Goal: Task Accomplishment & Management: Use online tool/utility

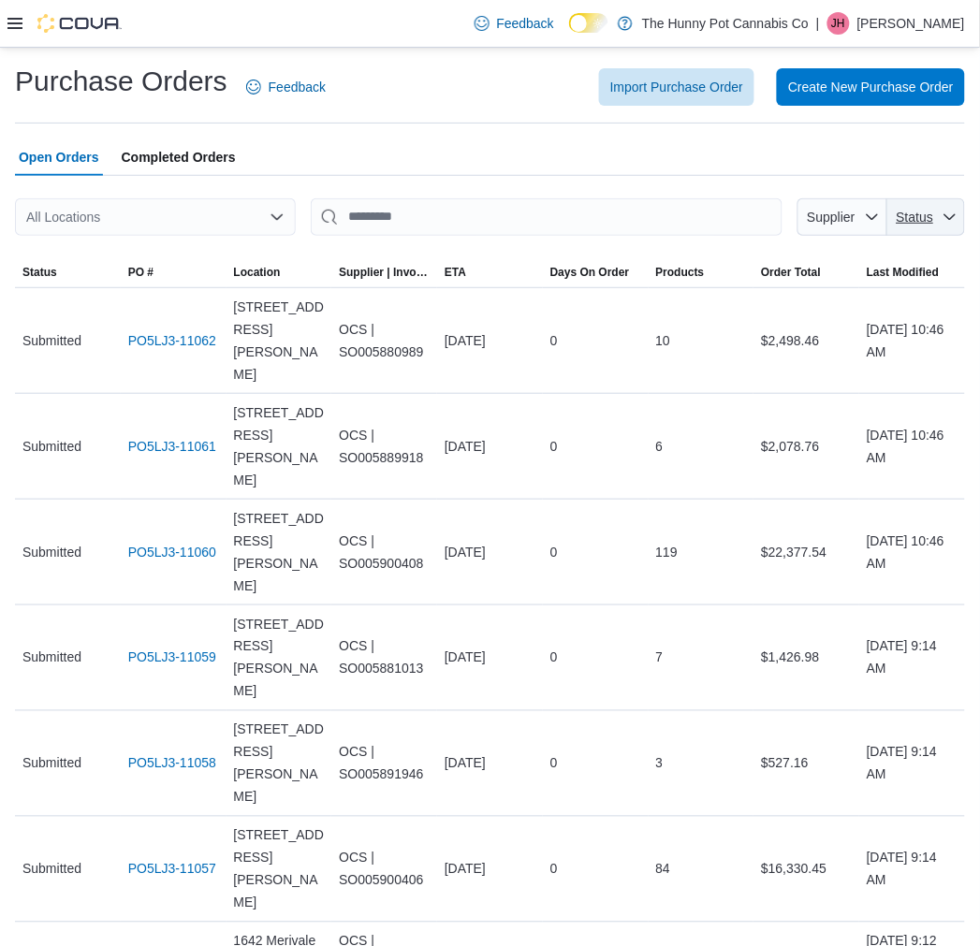
drag, startPoint x: 932, startPoint y: 223, endPoint x: 929, endPoint y: 235, distance: 12.7
click at [933, 223] on span "Status" at bounding box center [915, 217] width 40 height 19
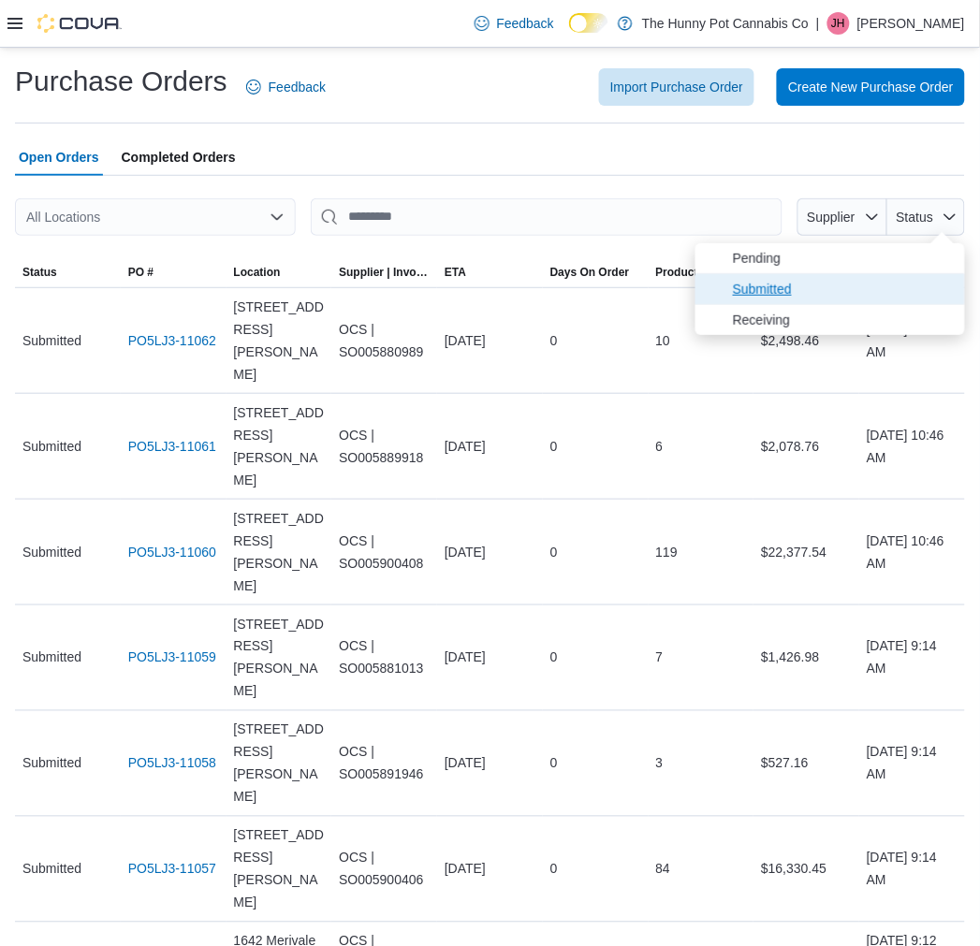
click at [897, 291] on span "Submitted" at bounding box center [843, 289] width 221 height 22
type input "**********"
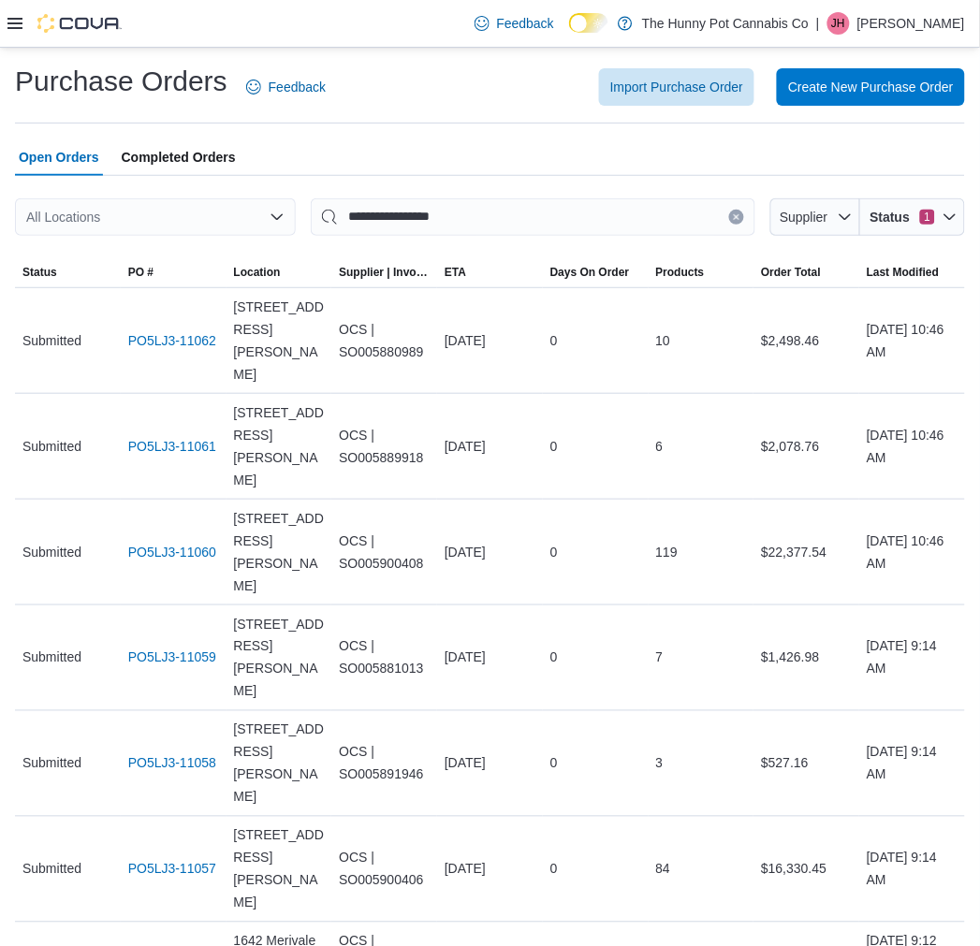
click at [461, 110] on div "Purchase Orders Feedback Import Purchase Order Create New Purchase Order" at bounding box center [490, 93] width 950 height 61
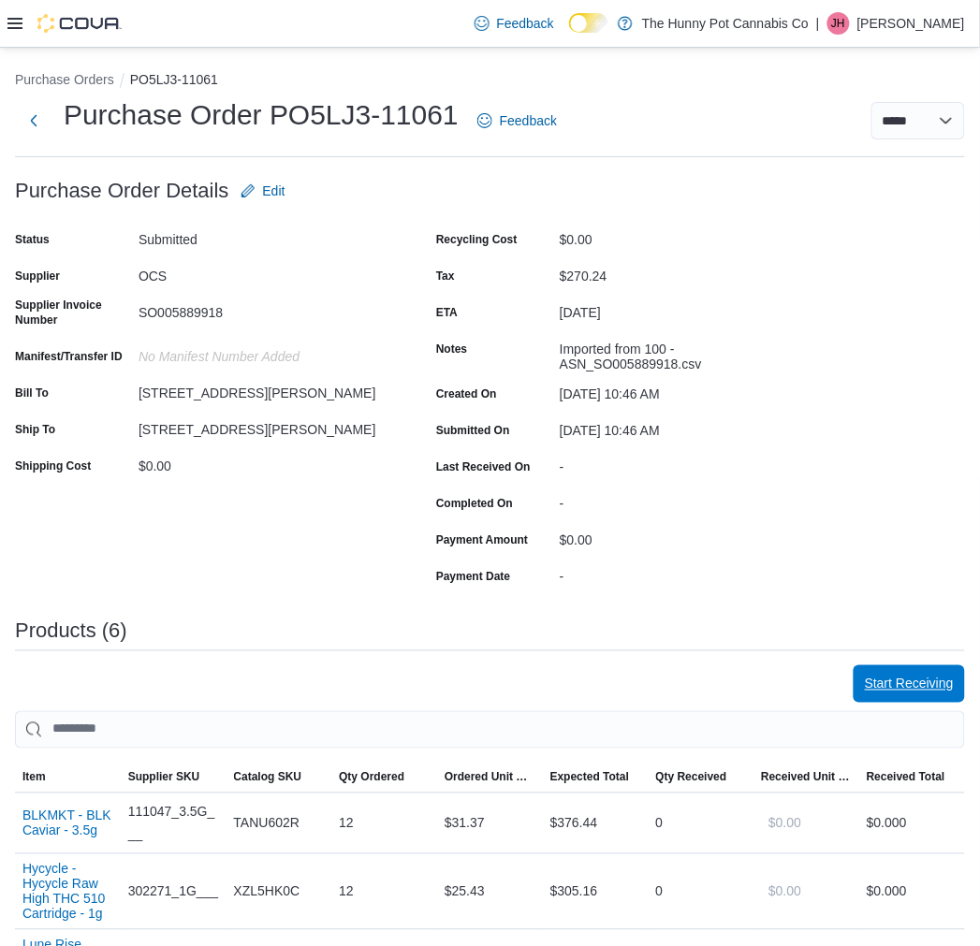
click at [916, 677] on span "Start Receiving" at bounding box center [909, 684] width 89 height 19
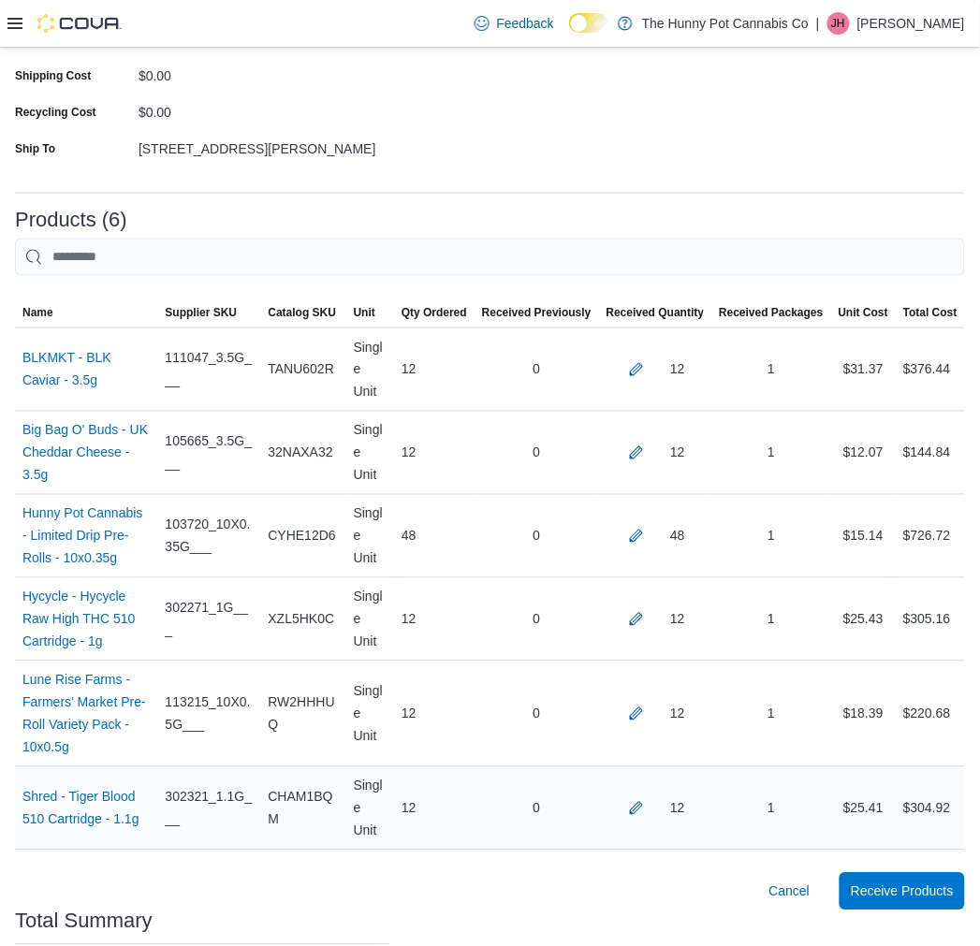
scroll to position [407, 0]
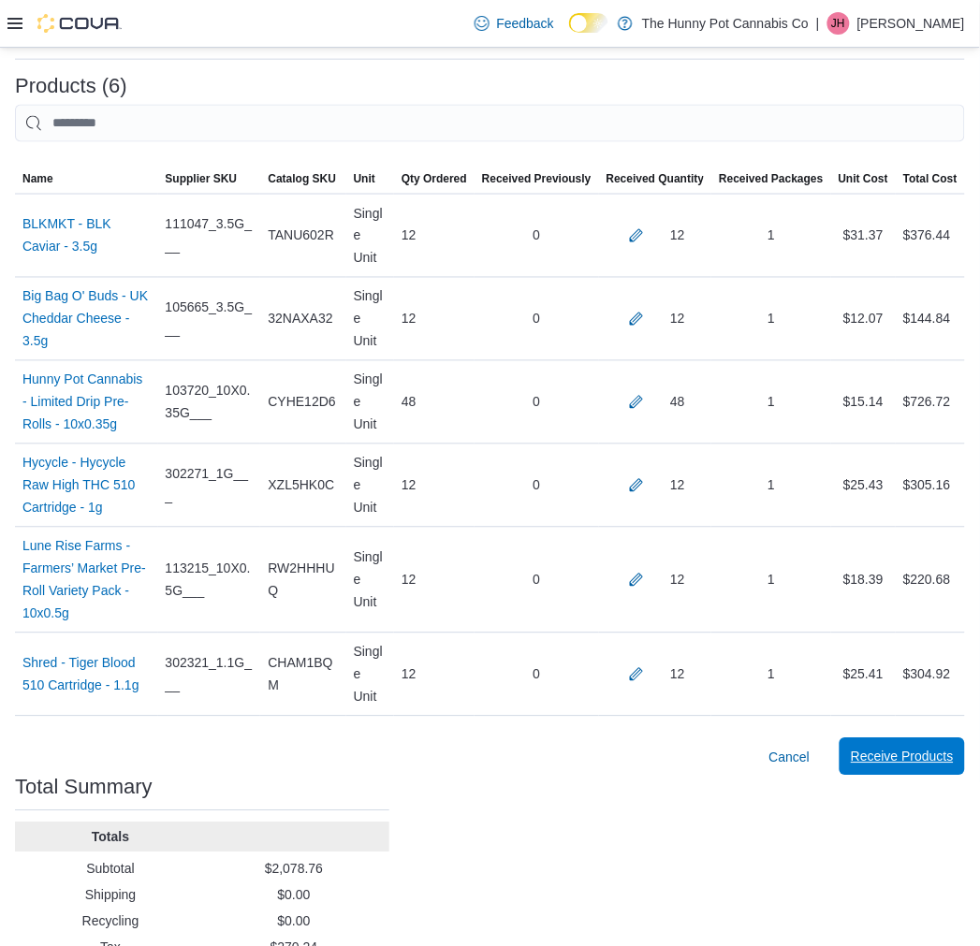
click at [900, 739] on span "Receive Products" at bounding box center [902, 757] width 103 height 37
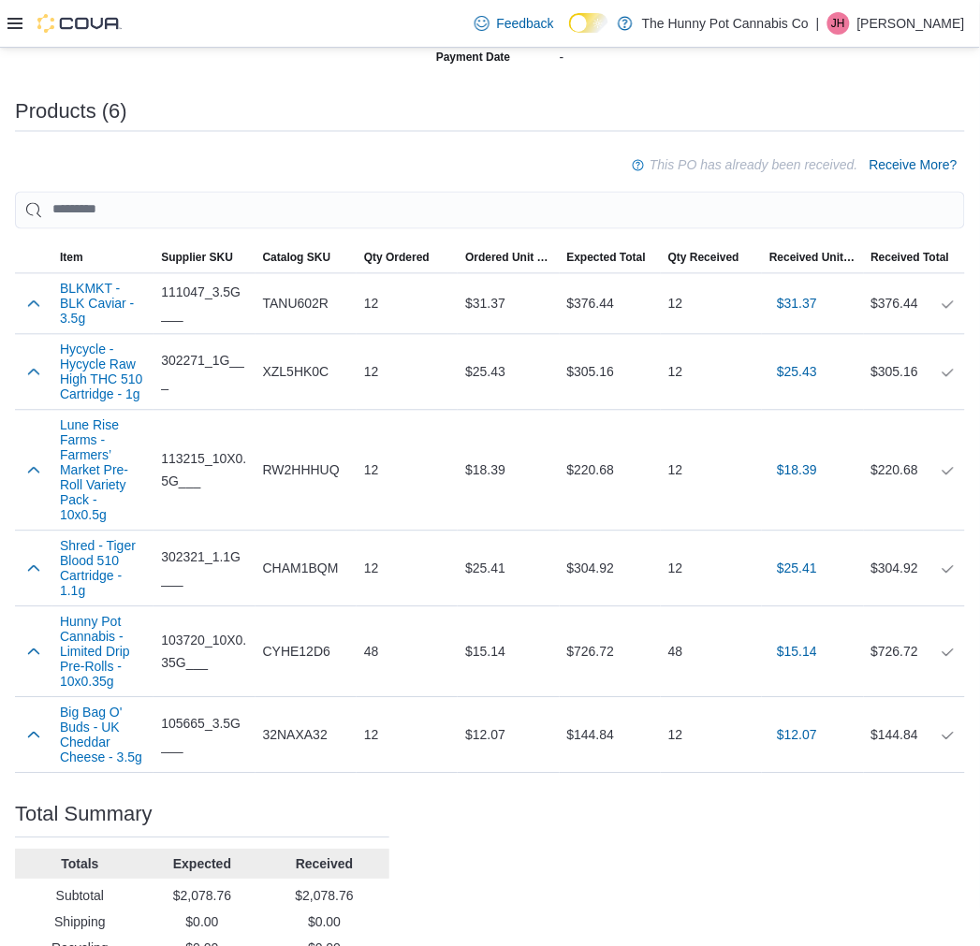
scroll to position [590, 0]
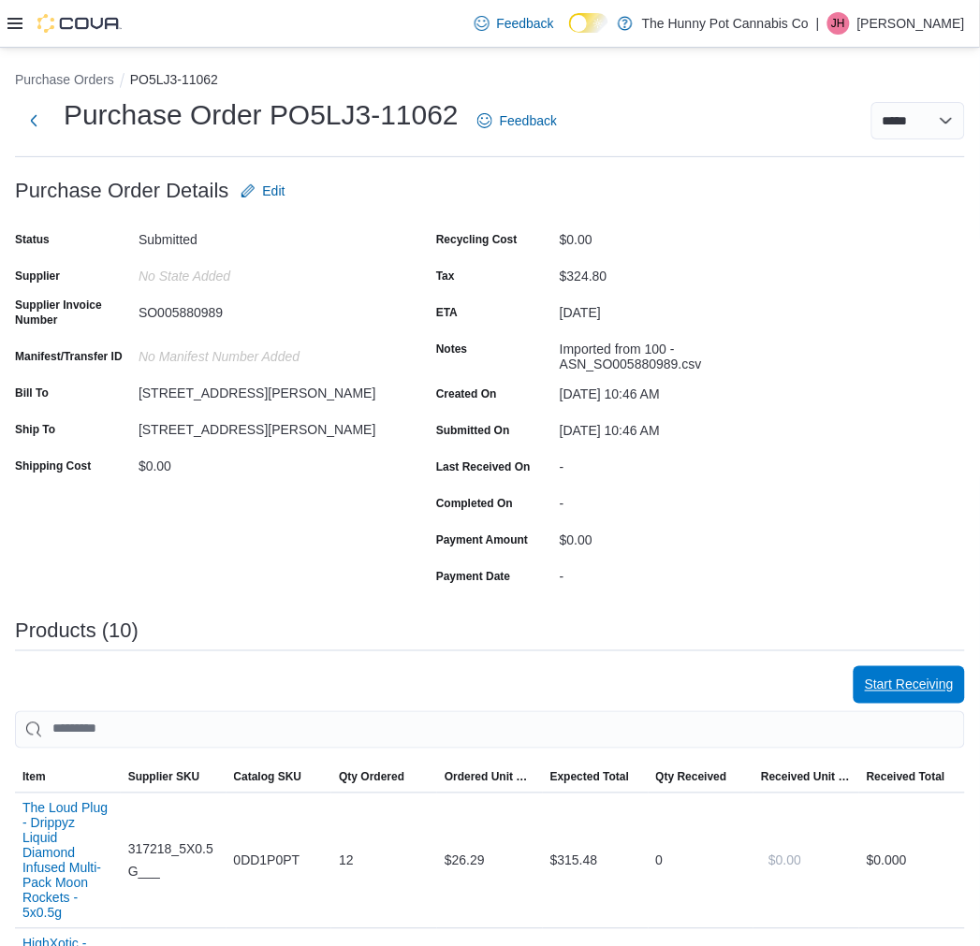
click at [911, 669] on span "Start Receiving" at bounding box center [909, 685] width 89 height 37
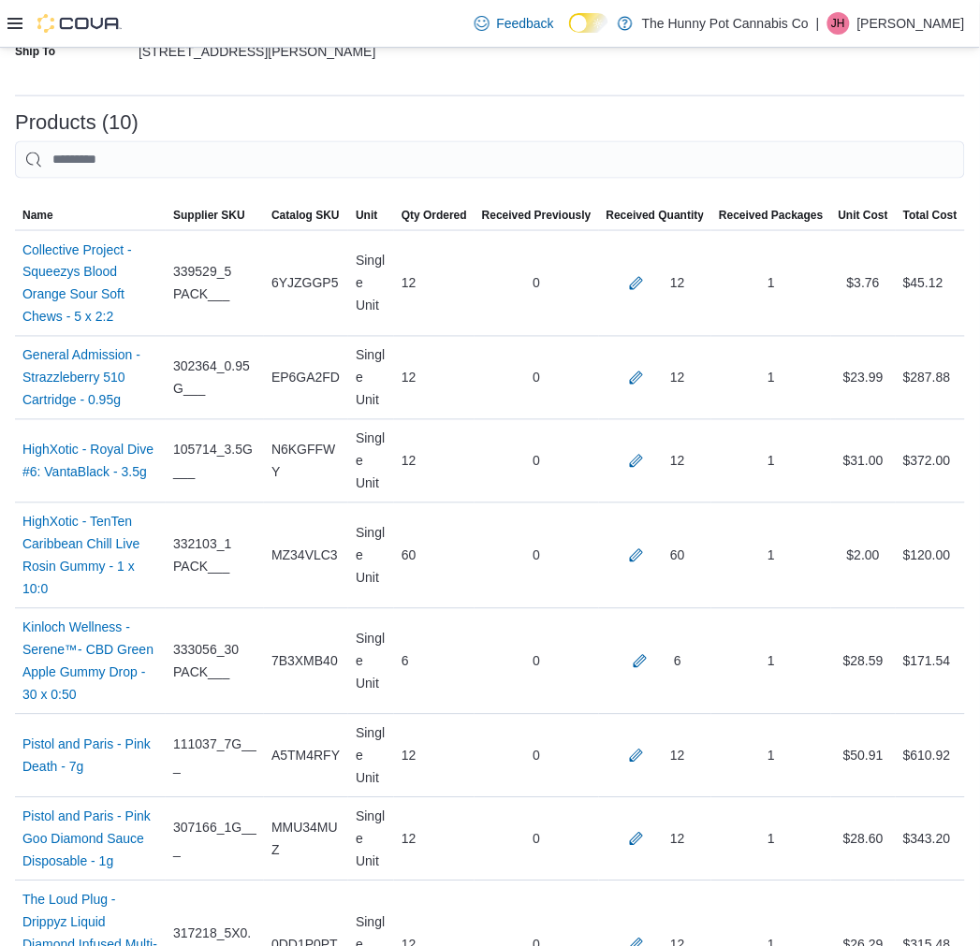
scroll to position [854, 0]
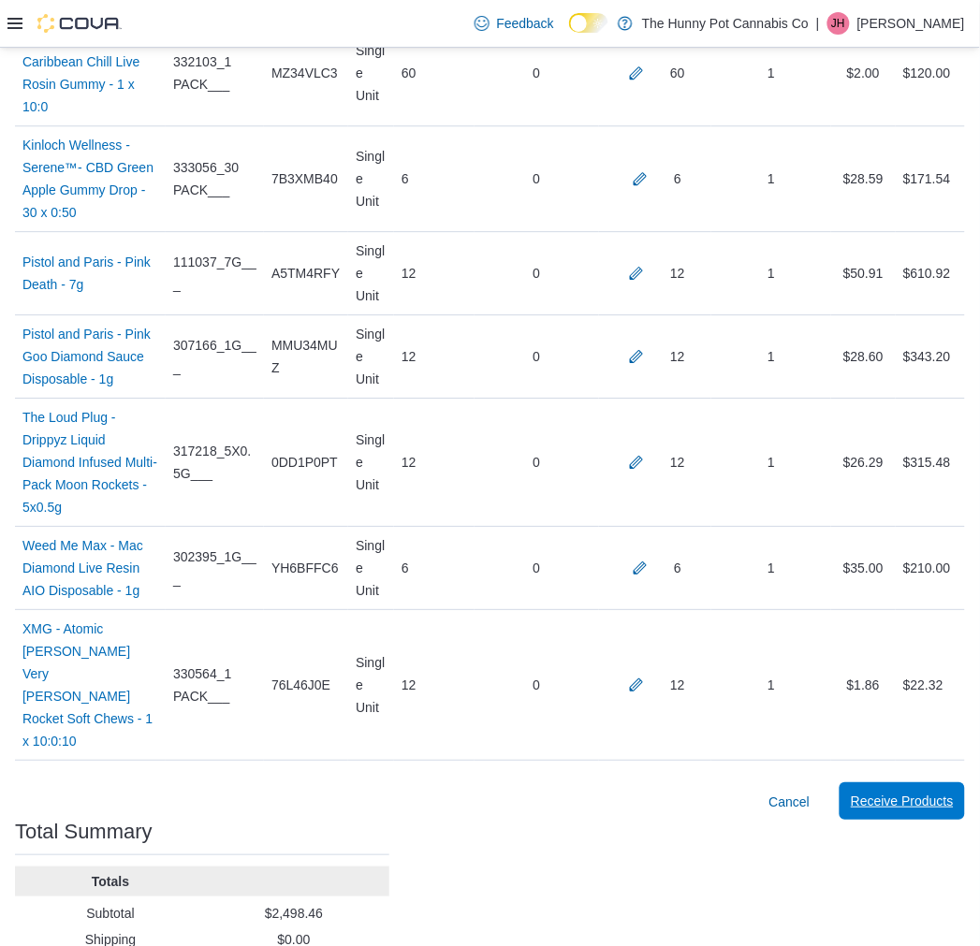
click at [914, 792] on span "Receive Products" at bounding box center [902, 801] width 103 height 19
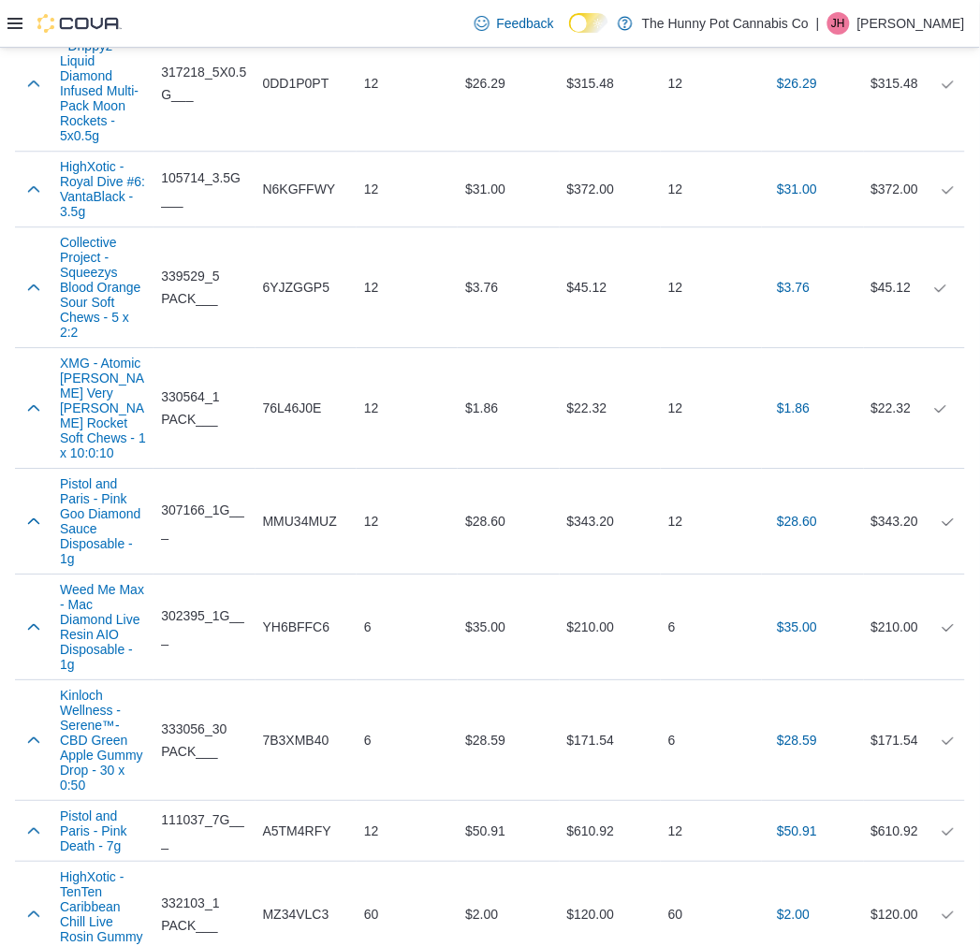
scroll to position [1106, 0]
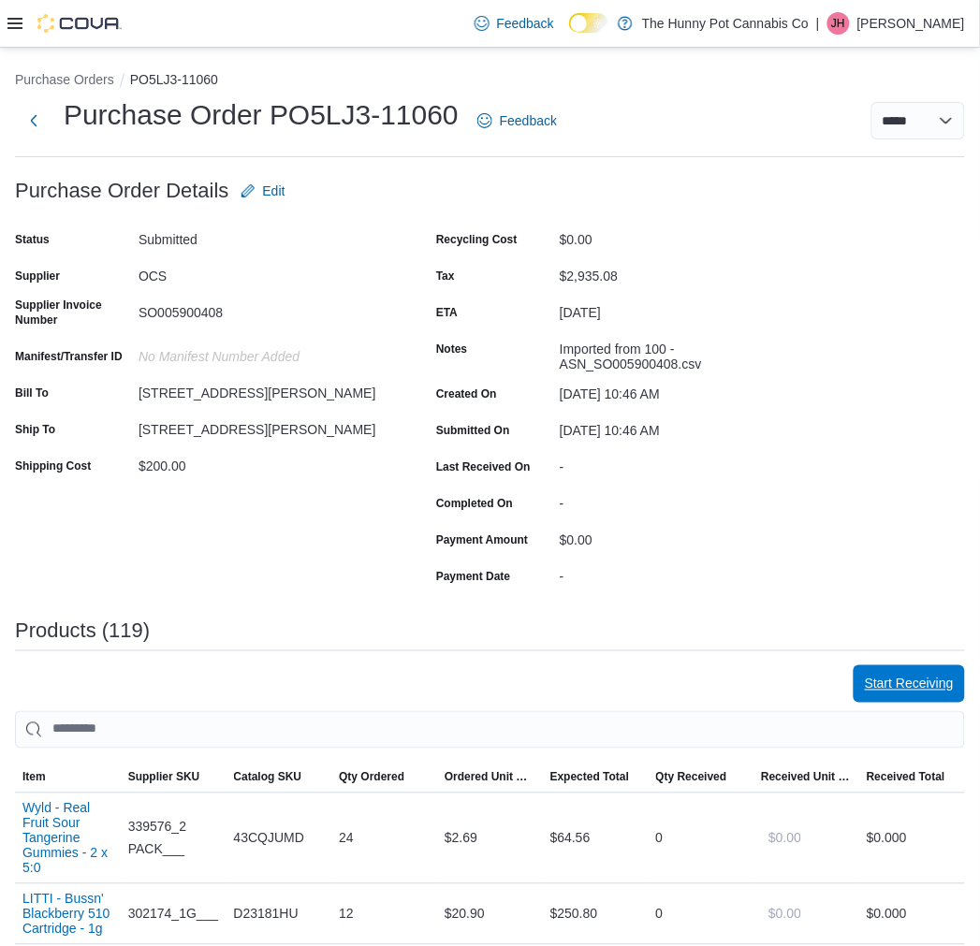
click at [908, 682] on span "Start Receiving" at bounding box center [909, 684] width 89 height 19
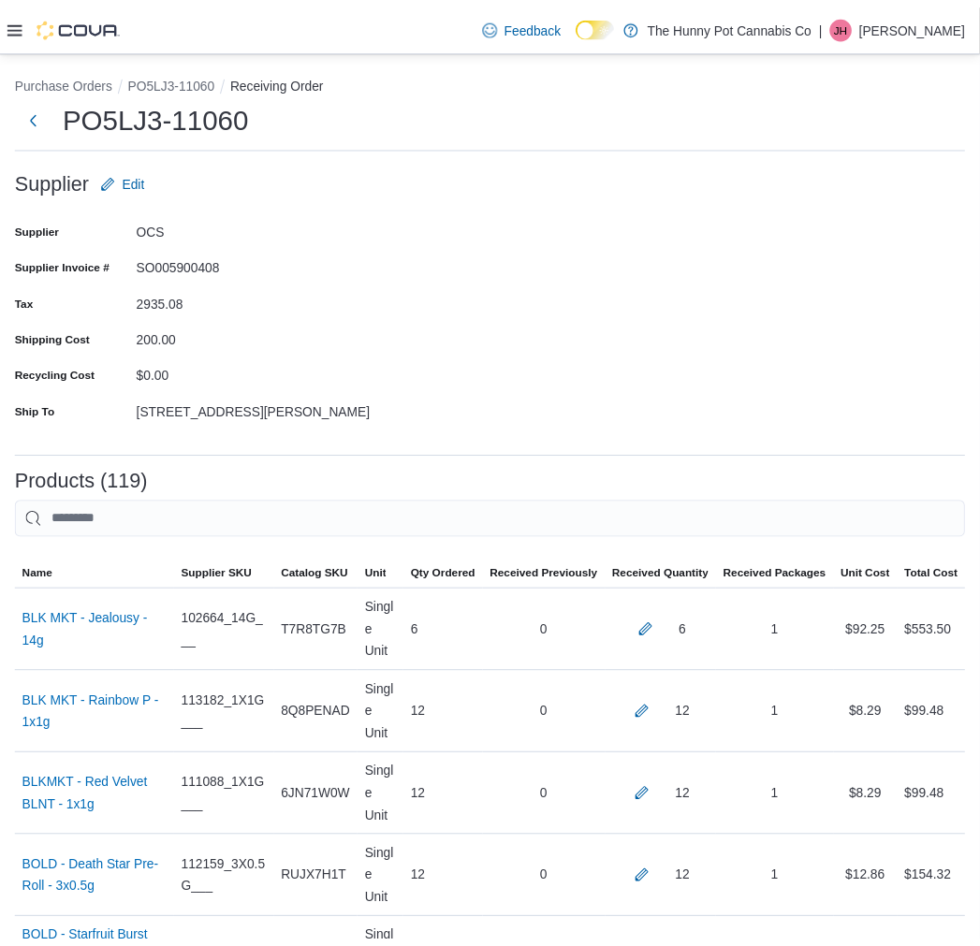
scroll to position [10098, 0]
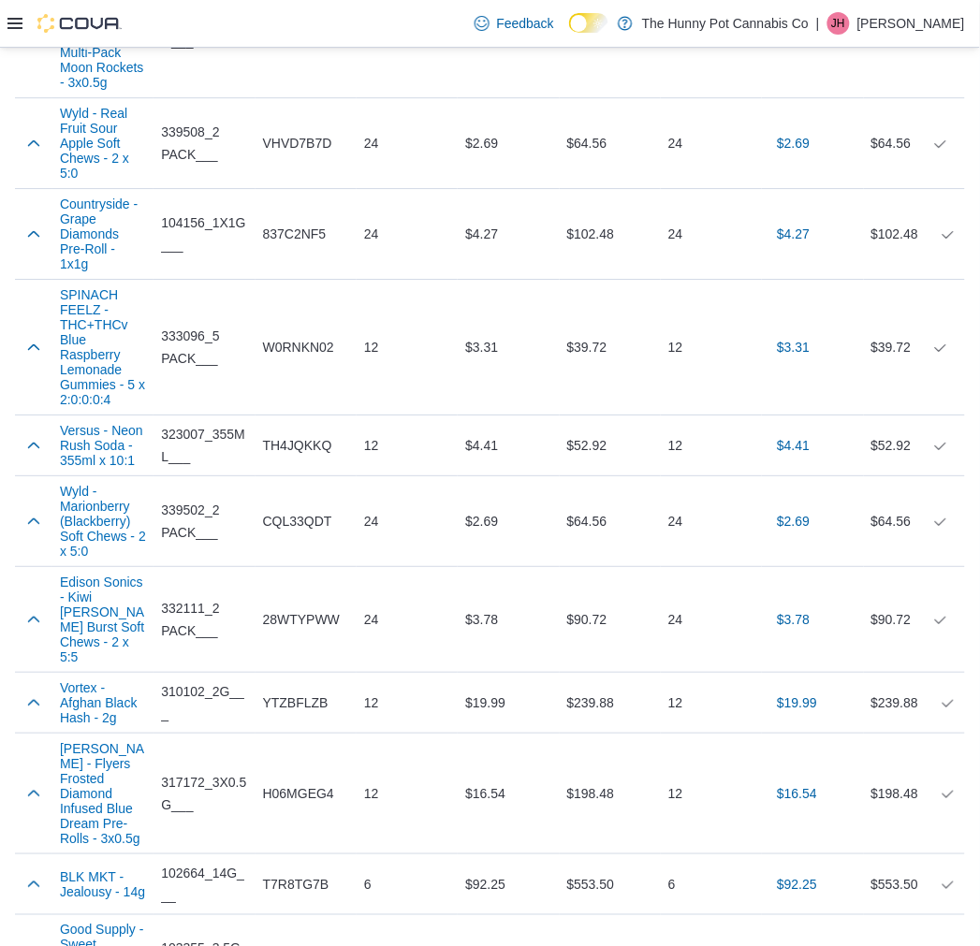
scroll to position [9574, 0]
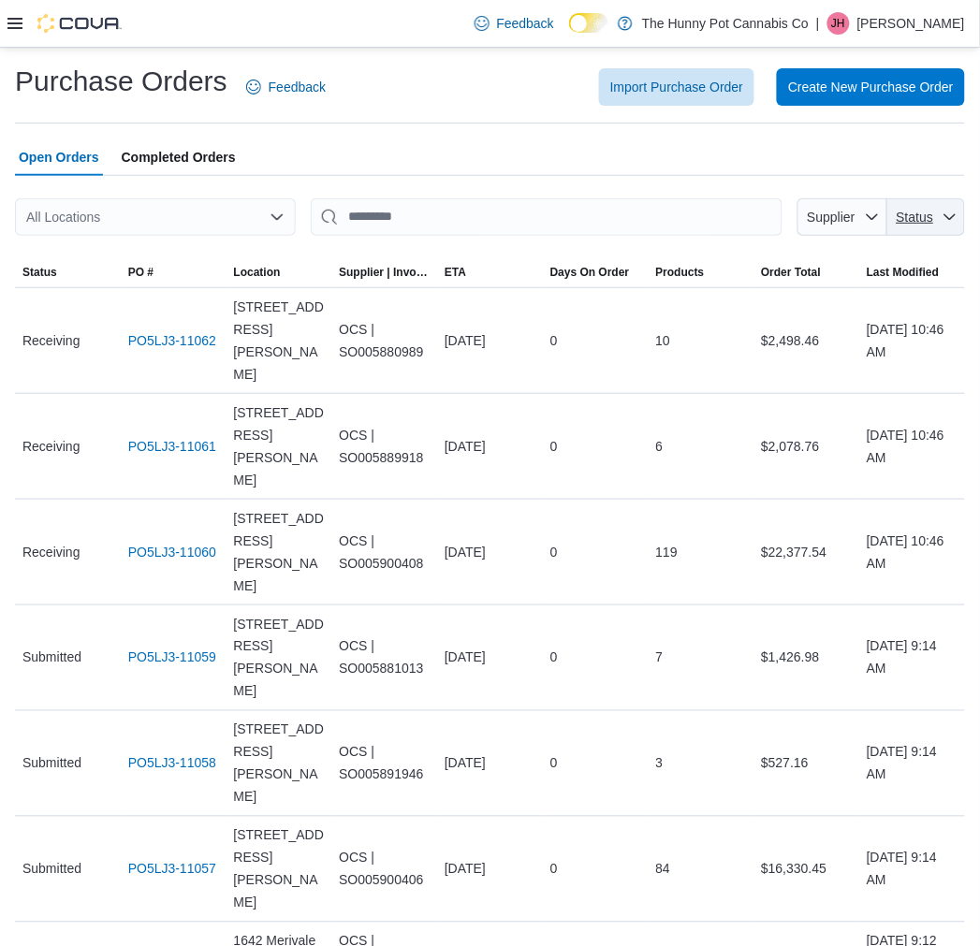
click at [958, 204] on span "Status" at bounding box center [926, 216] width 63 height 37
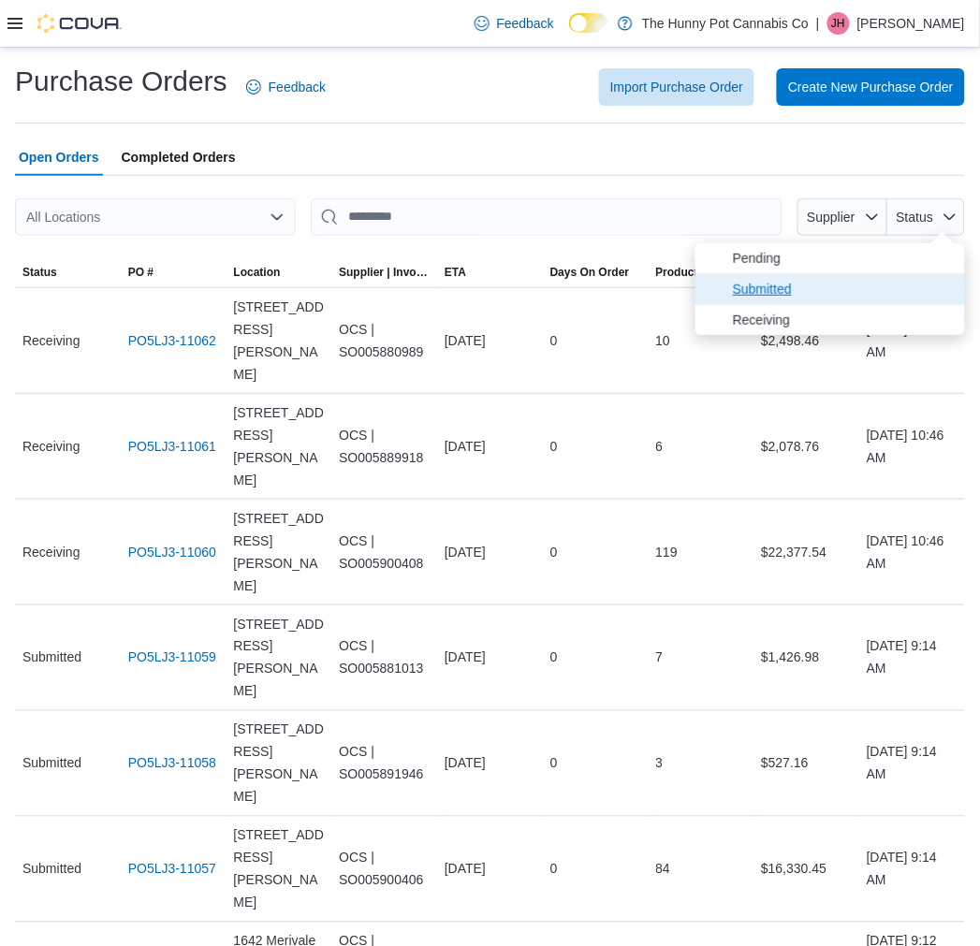
click at [861, 294] on span "Submitted" at bounding box center [843, 289] width 221 height 22
type input "**********"
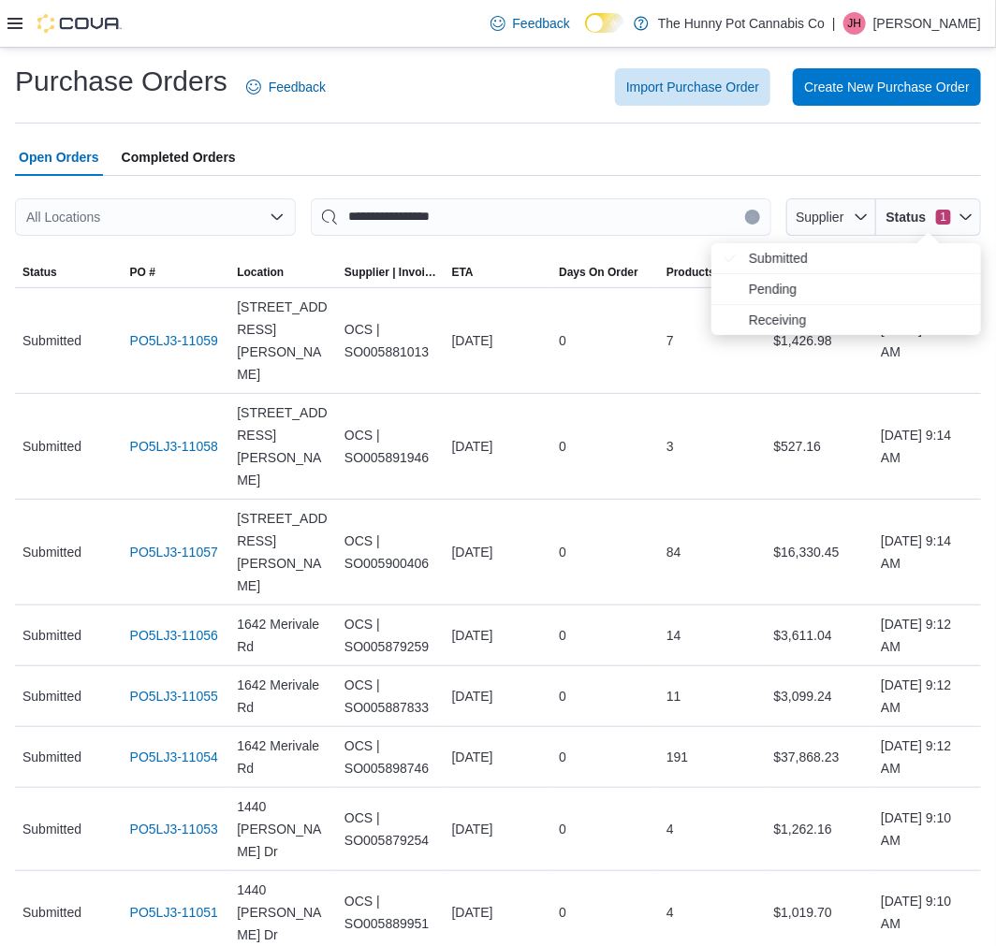
click at [427, 113] on div "Purchase Orders Feedback Import Purchase Order Create New Purchase Order" at bounding box center [498, 93] width 966 height 61
